Goal: Task Accomplishment & Management: Use online tool/utility

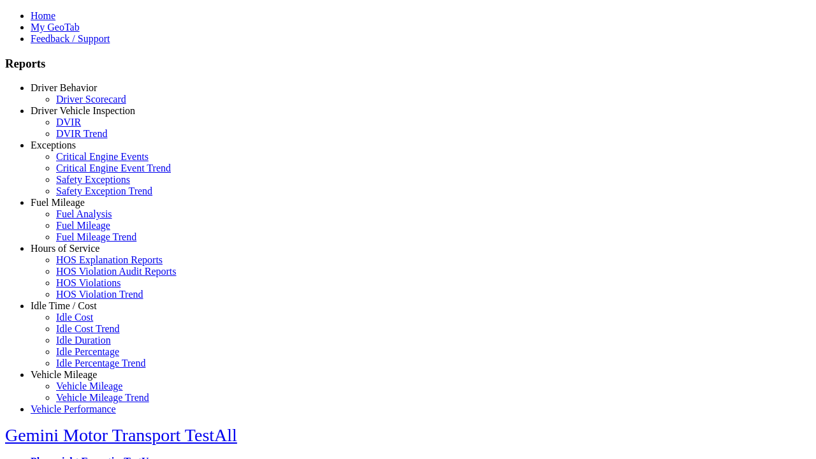
click at [73, 254] on link "Hours of Service" at bounding box center [65, 248] width 69 height 11
click at [83, 265] on link "HOS Explanation Reports" at bounding box center [109, 259] width 106 height 11
